Goal: Complete application form

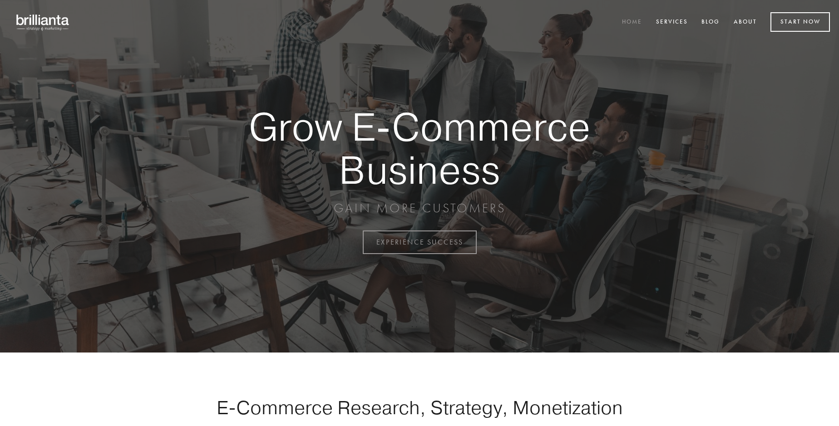
scroll to position [2379, 0]
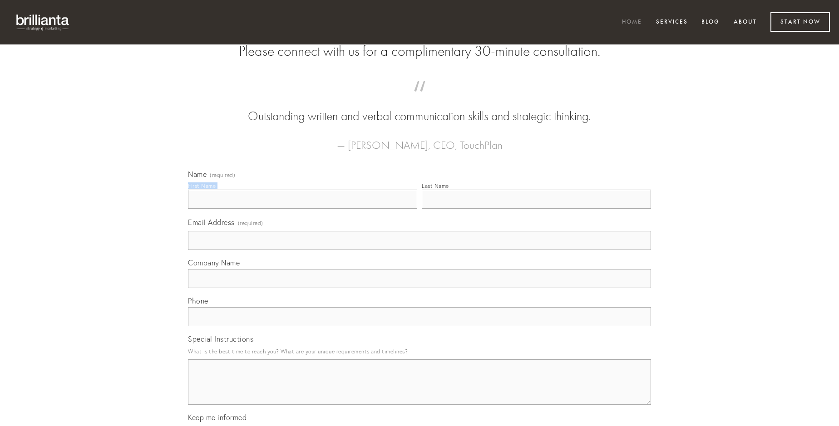
type input "[PERSON_NAME]"
click at [536, 209] on input "Last Name" at bounding box center [536, 199] width 229 height 19
type input "[PERSON_NAME]"
click at [419, 250] on input "Email Address (required)" at bounding box center [419, 240] width 463 height 19
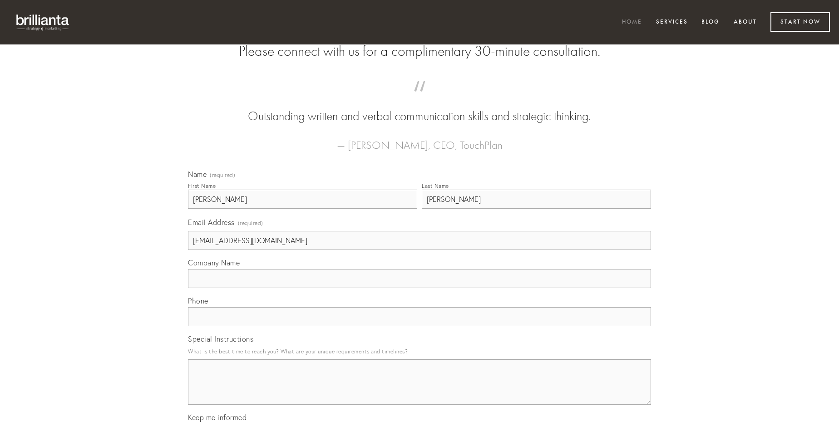
type input "[EMAIL_ADDRESS][DOMAIN_NAME]"
click at [419, 288] on input "Company Name" at bounding box center [419, 278] width 463 height 19
type input "voluptatem"
click at [419, 326] on input "text" at bounding box center [419, 316] width 463 height 19
click at [419, 390] on textarea "Special Instructions" at bounding box center [419, 381] width 463 height 45
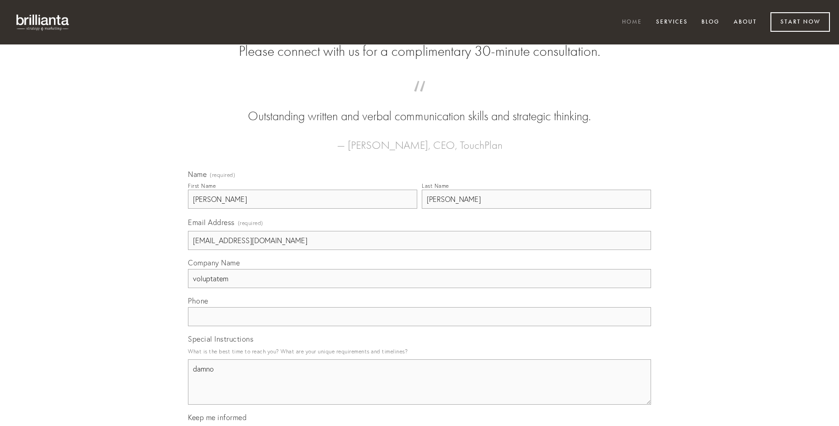
type textarea "damno"
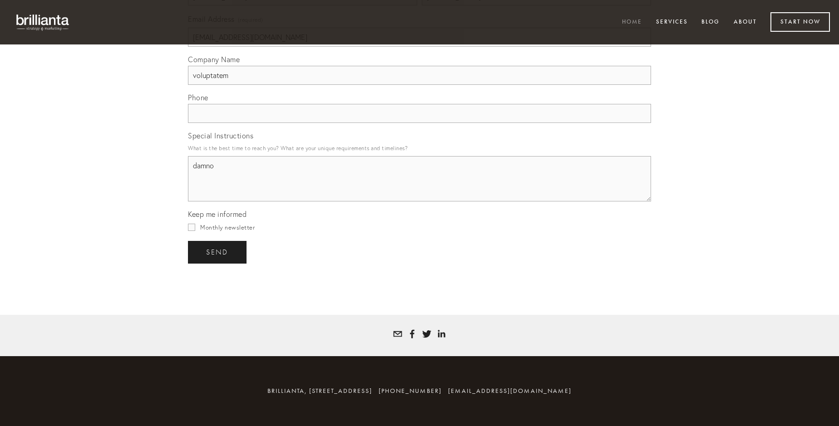
click at [218, 252] on span "send" at bounding box center [217, 252] width 22 height 8
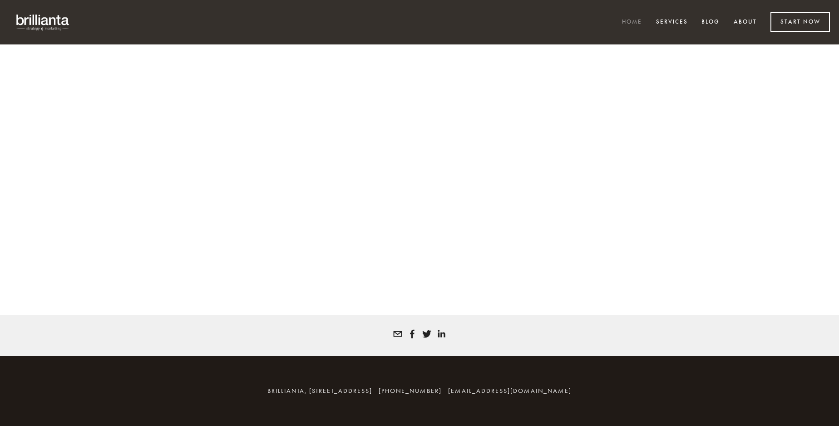
scroll to position [2366, 0]
